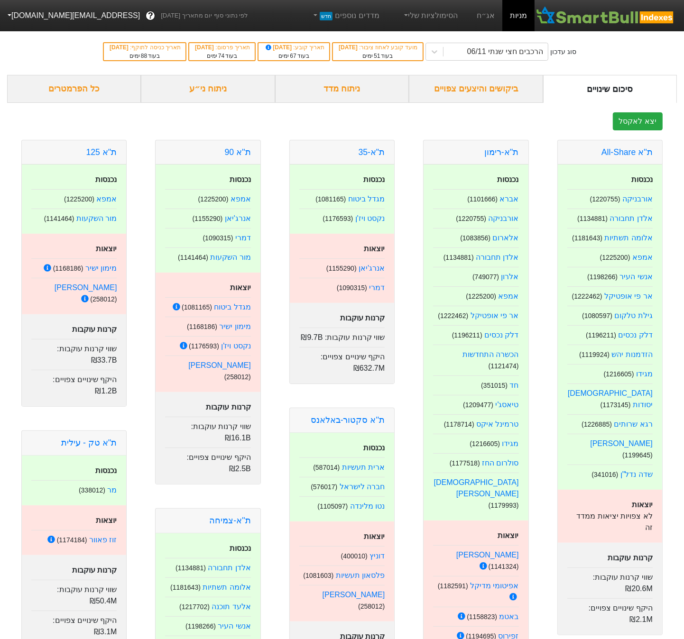
click at [28, 14] on button "[EMAIL_ADDRESS][DOMAIN_NAME]" at bounding box center [73, 15] width 146 height 17
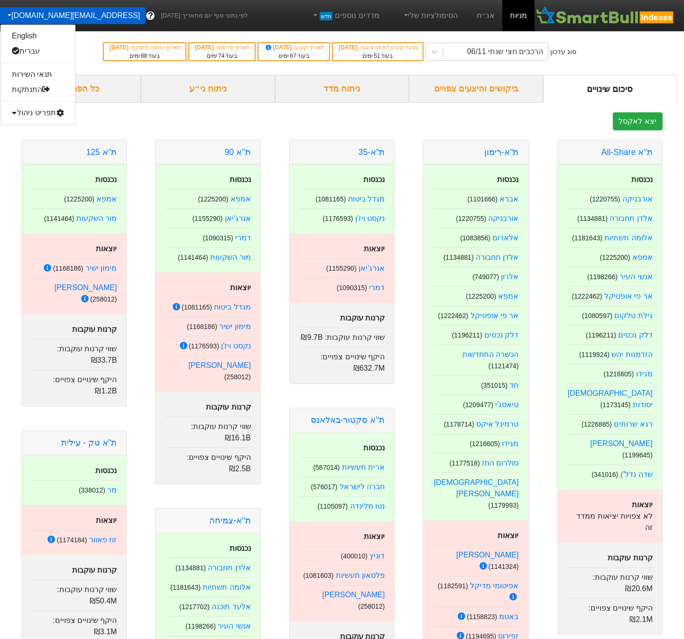
click at [38, 111] on div "תפריט ניהול" at bounding box center [37, 112] width 75 height 15
click at [36, 140] on link "משתמשים" at bounding box center [37, 143] width 75 height 15
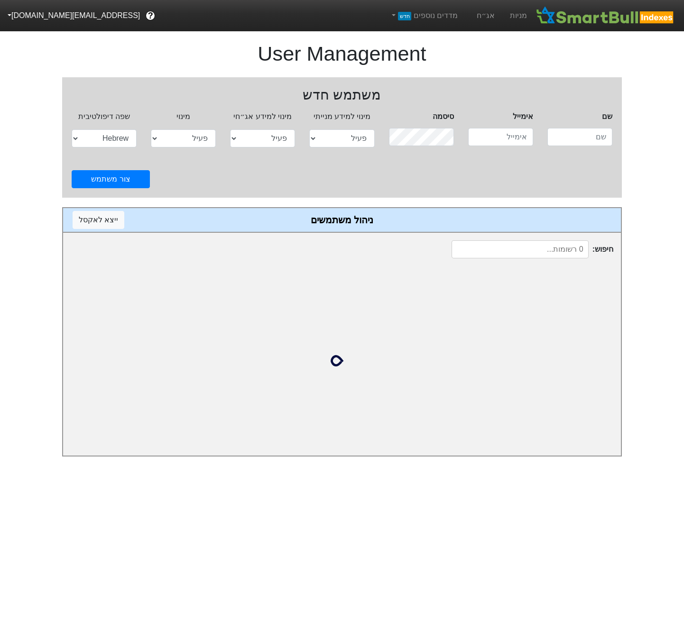
select select "active"
select select "hb"
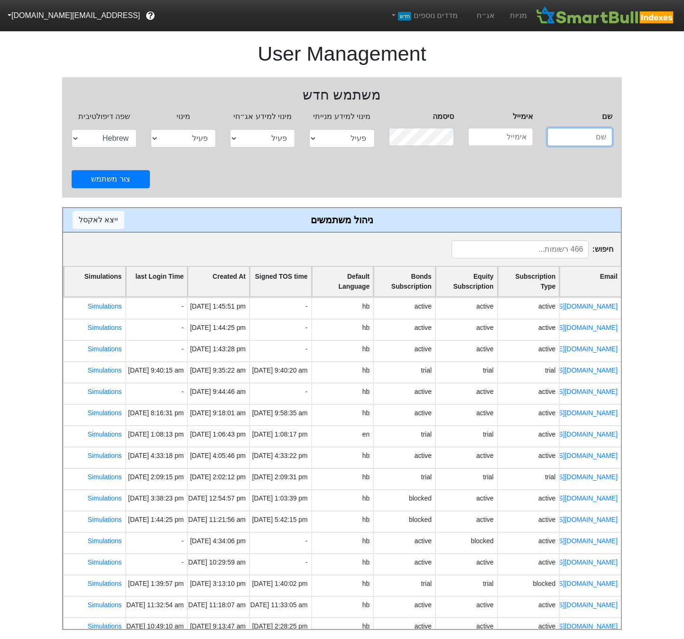
click at [578, 143] on input "text" at bounding box center [579, 137] width 65 height 18
click at [407, 254] on div "חיפוש :" at bounding box center [342, 249] width 558 height 33
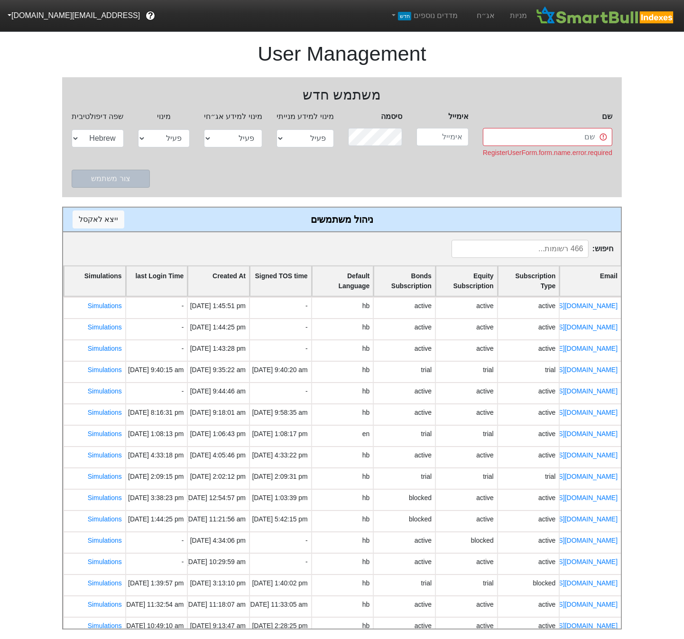
drag, startPoint x: 535, startPoint y: 260, endPoint x: 541, endPoint y: 252, distance: 9.9
click at [535, 260] on div "חיפוש :" at bounding box center [342, 248] width 558 height 33
click at [541, 252] on input at bounding box center [520, 249] width 137 height 18
type input "ש"
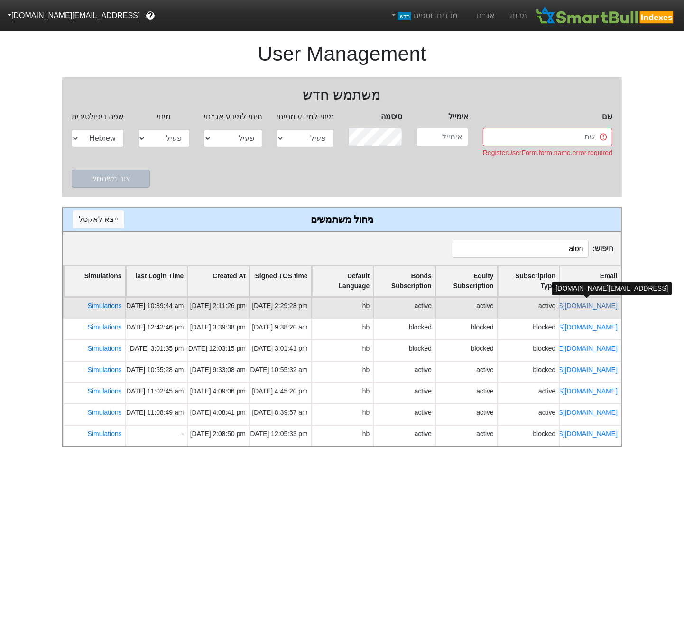
type input "alon"
click at [598, 304] on link "[EMAIL_ADDRESS][DOMAIN_NAME]" at bounding box center [562, 306] width 112 height 8
select select "active"
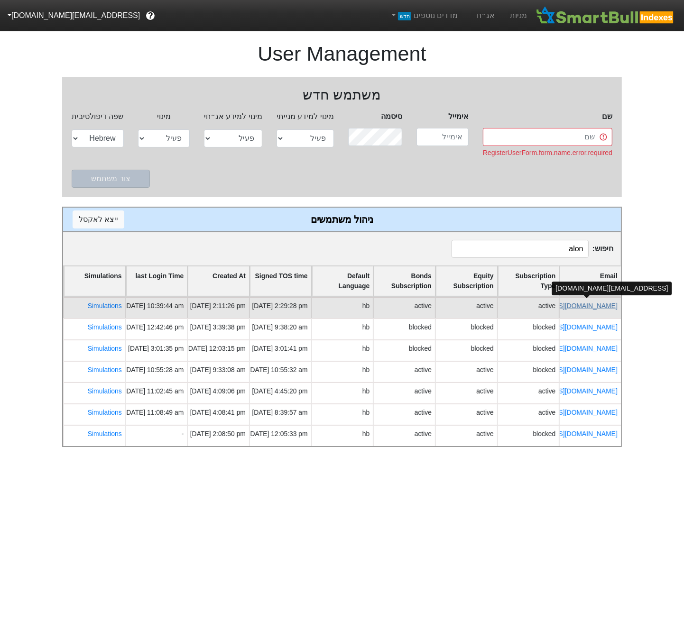
select select "hb"
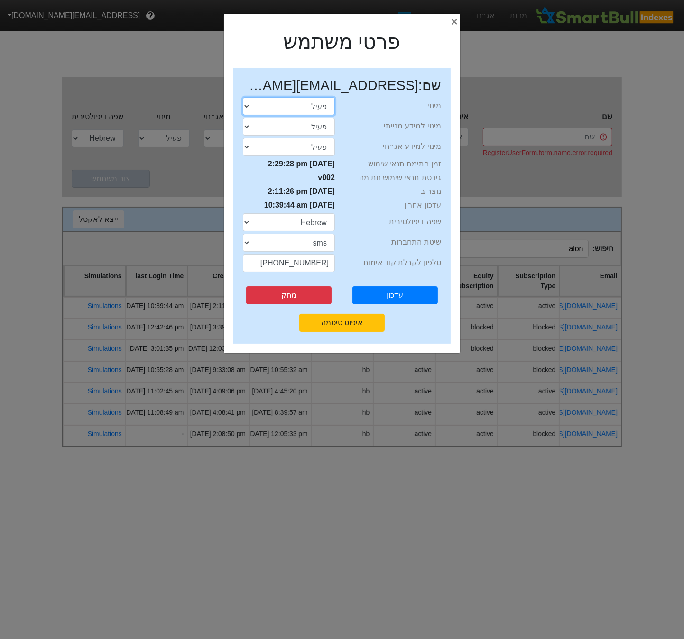
click at [321, 103] on select "התנסות פעיל חסום" at bounding box center [289, 106] width 92 height 18
select select "blocked"
click at [396, 298] on button "עדכון" at bounding box center [394, 296] width 85 height 18
